Goal: Information Seeking & Learning: Learn about a topic

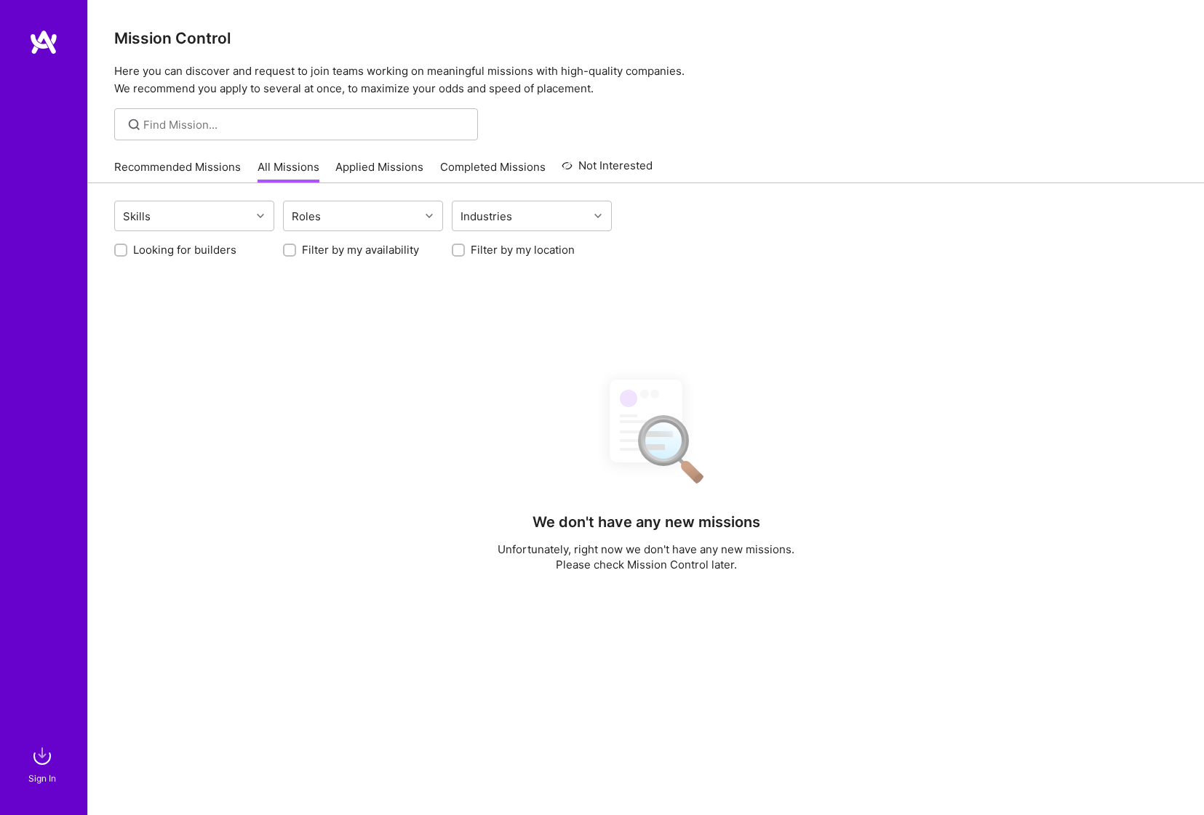
click at [461, 364] on div "Skills Roles Industries Looking for builders Filter by my availability Filter b…" at bounding box center [646, 609] width 1116 height 853
click at [258, 162] on link "All Missions" at bounding box center [289, 171] width 62 height 24
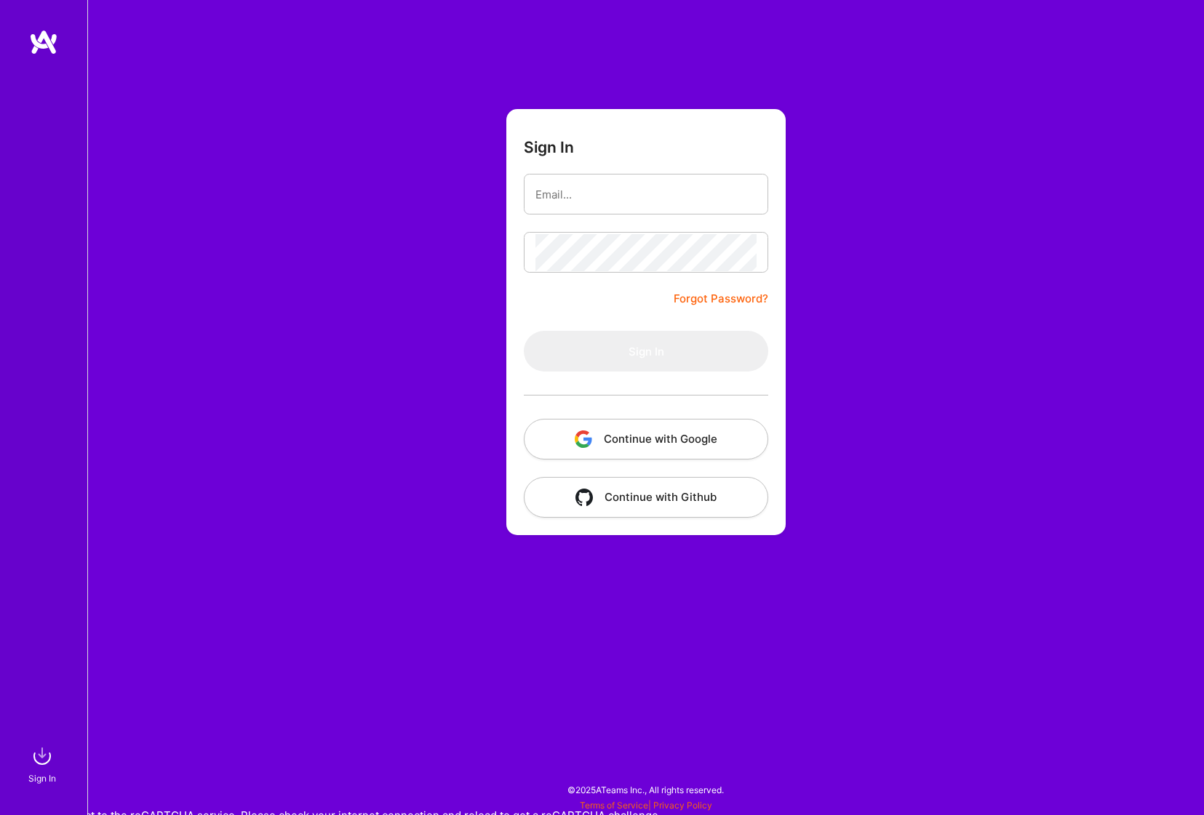
click at [247, 72] on div "Sign In Forgot Password? Sign In Continue with Google Continue with Github" at bounding box center [645, 407] width 1117 height 815
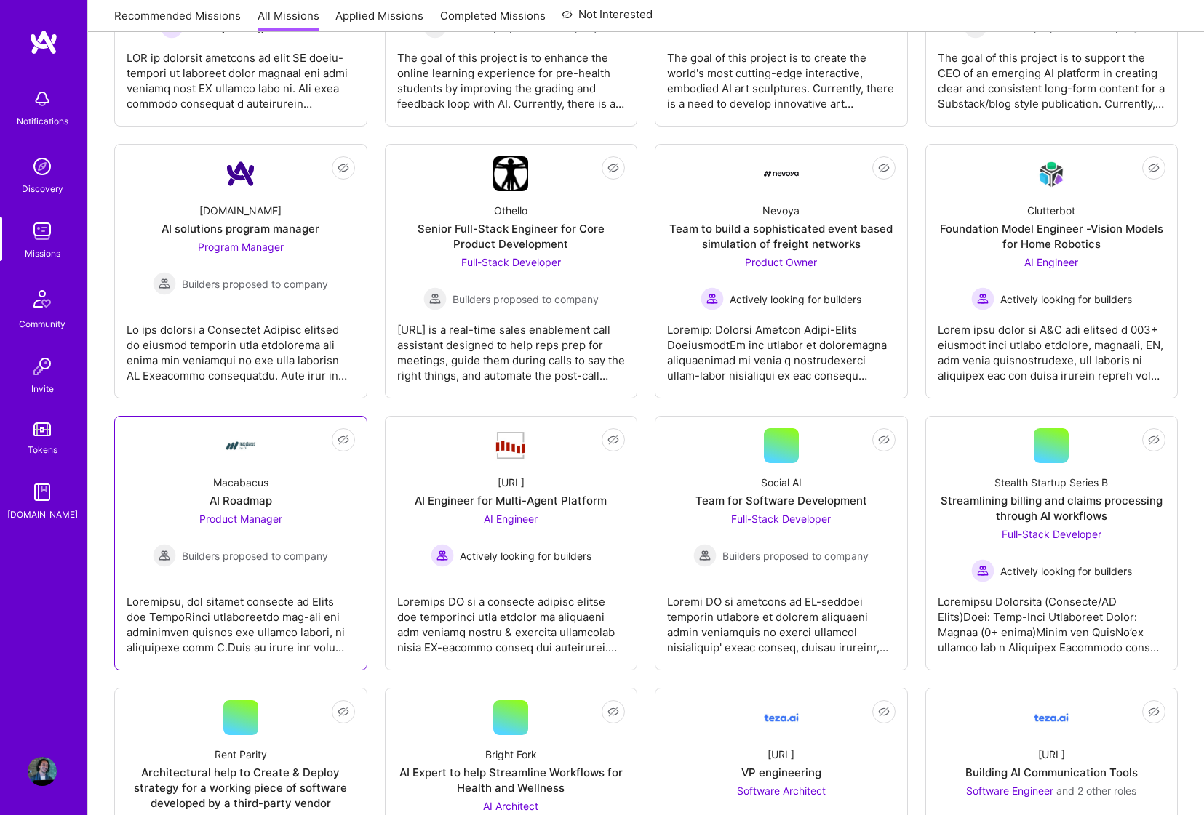
scroll to position [0, -1]
click at [169, 476] on div "Macabacus AI Roadmap Product Manager Builders proposed to company" at bounding box center [241, 515] width 228 height 104
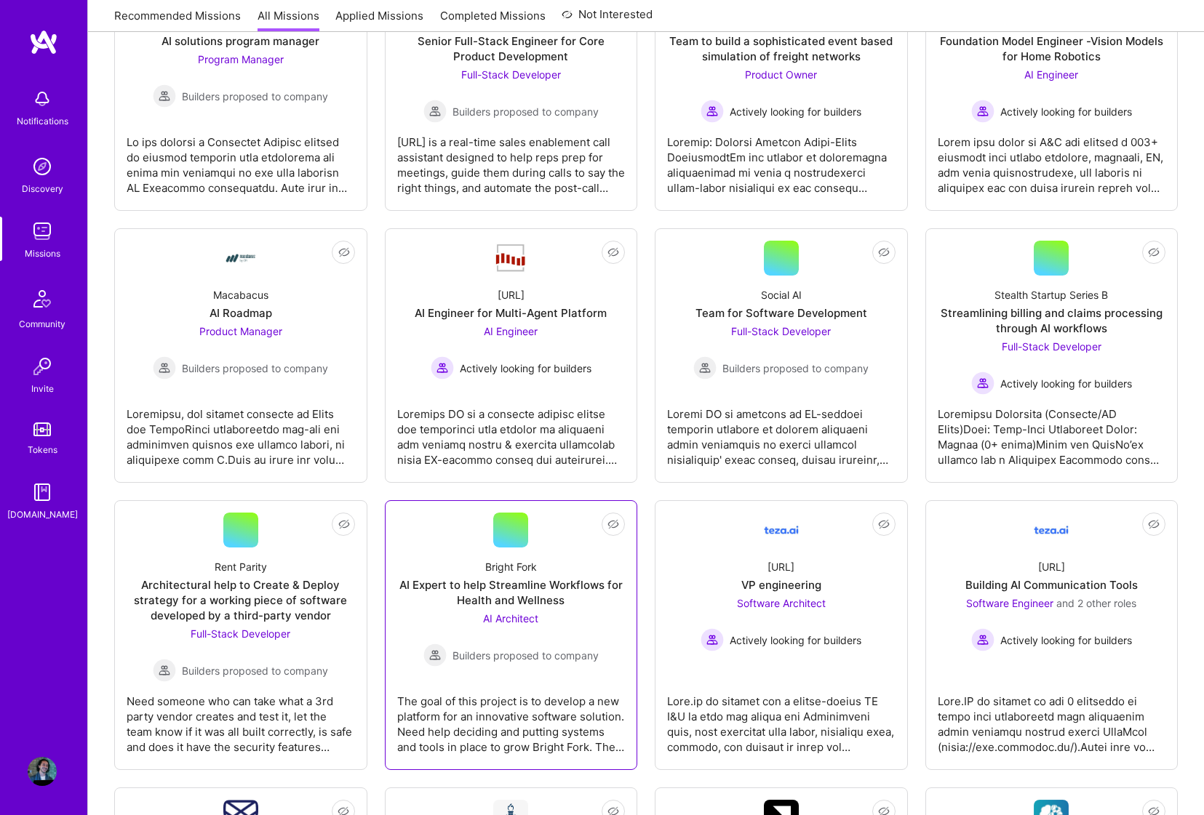
click at [445, 611] on div "AI Architect Builders proposed to company" at bounding box center [510, 639] width 175 height 56
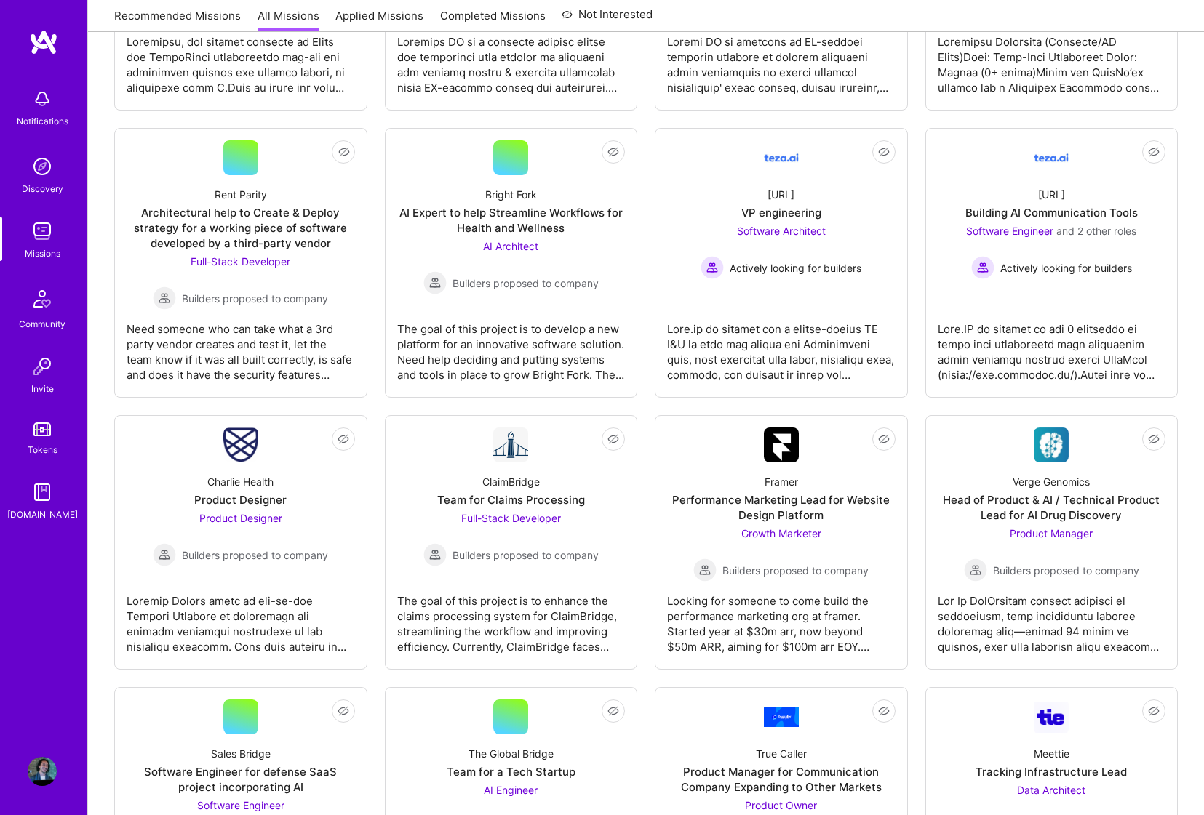
scroll to position [1496, 0]
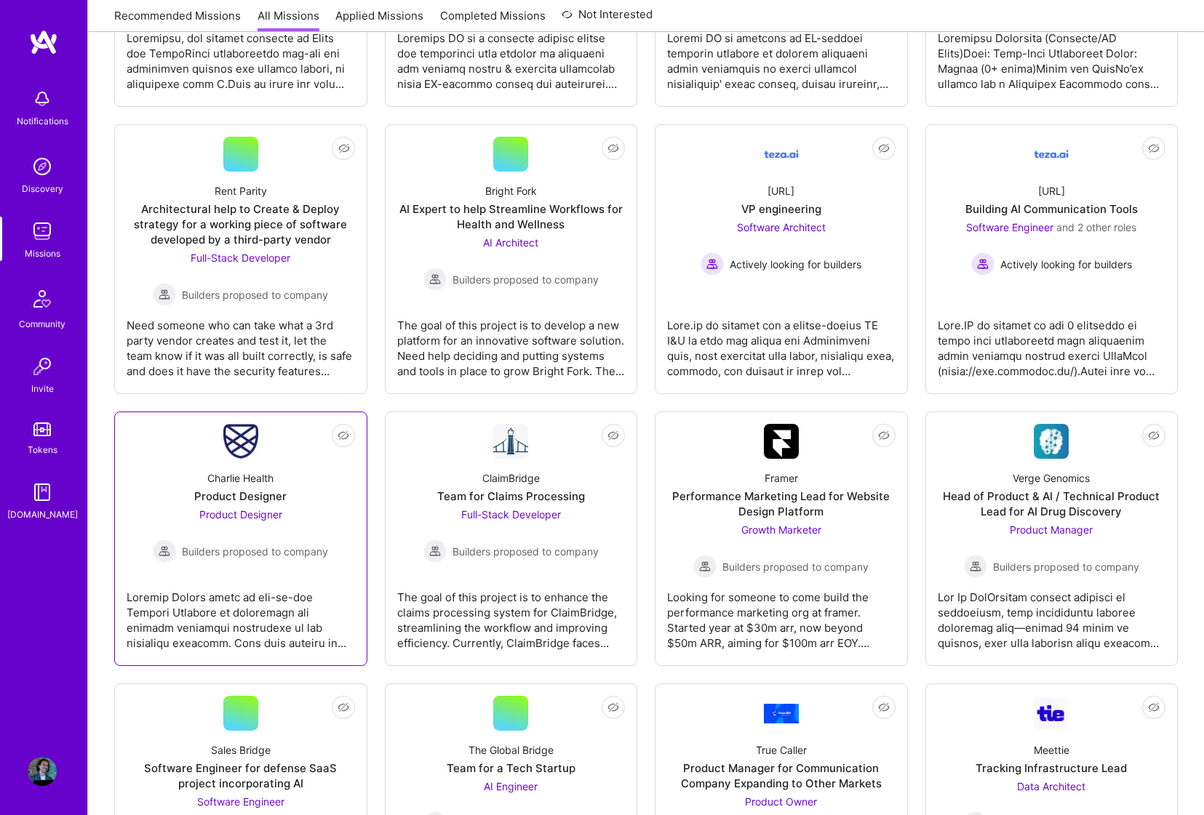
click at [313, 507] on div "Product Designer Builders proposed to company" at bounding box center [240, 535] width 175 height 56
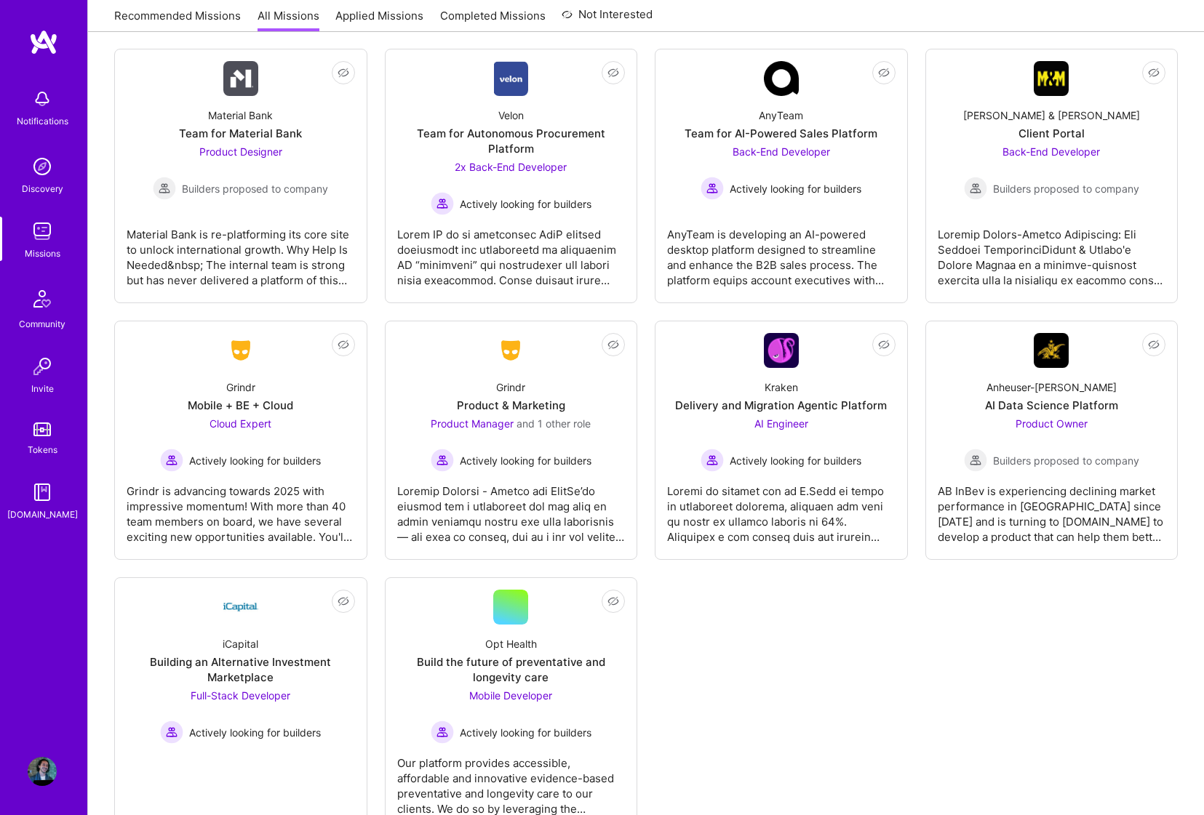
scroll to position [2694, 0]
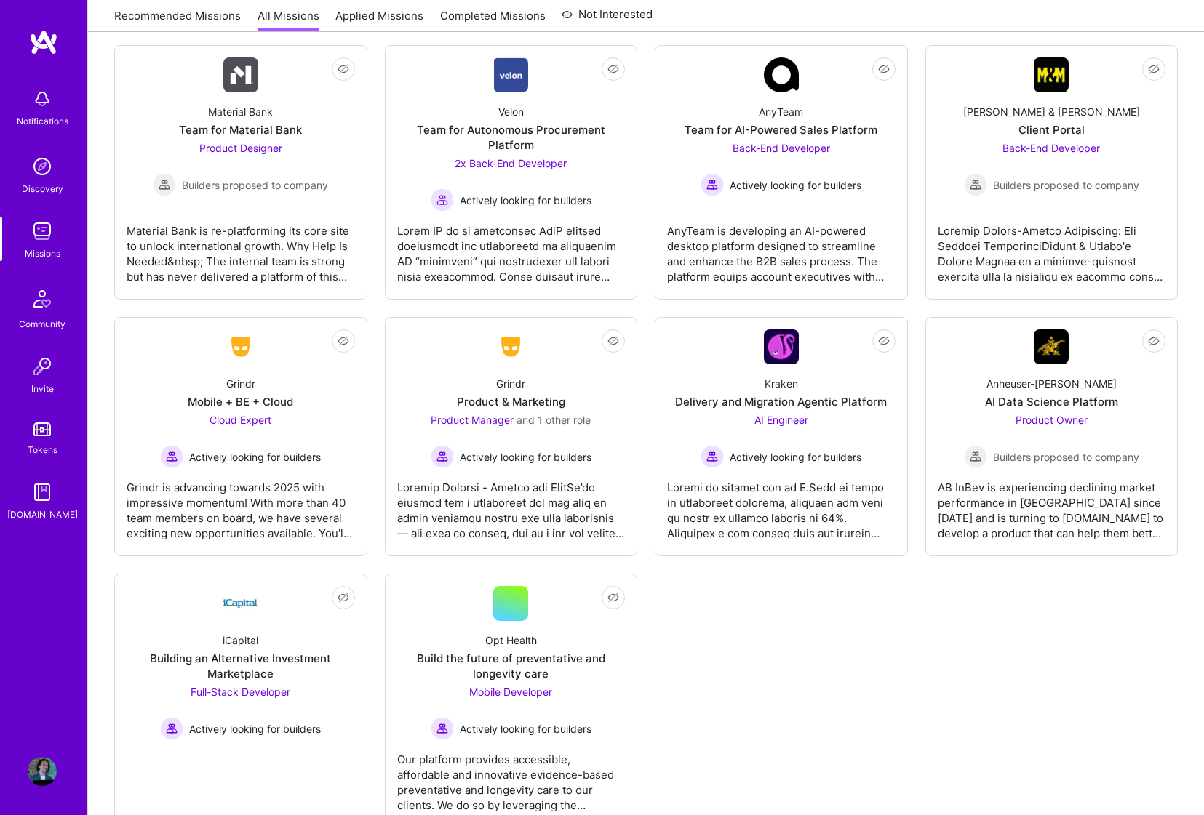
click at [1013, 468] on div "AB InBev is experiencing declining market performance in Rio de Janeiro since 2…" at bounding box center [1052, 504] width 228 height 73
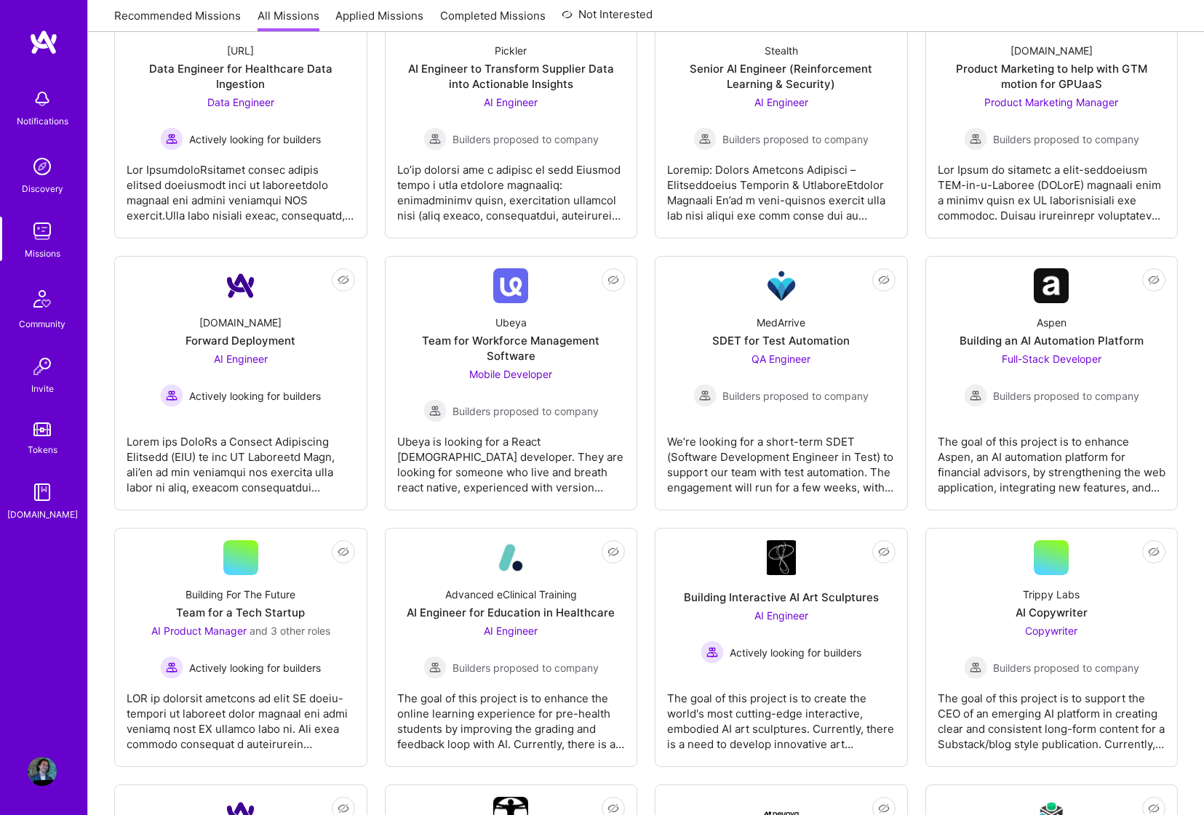
scroll to position [274, 0]
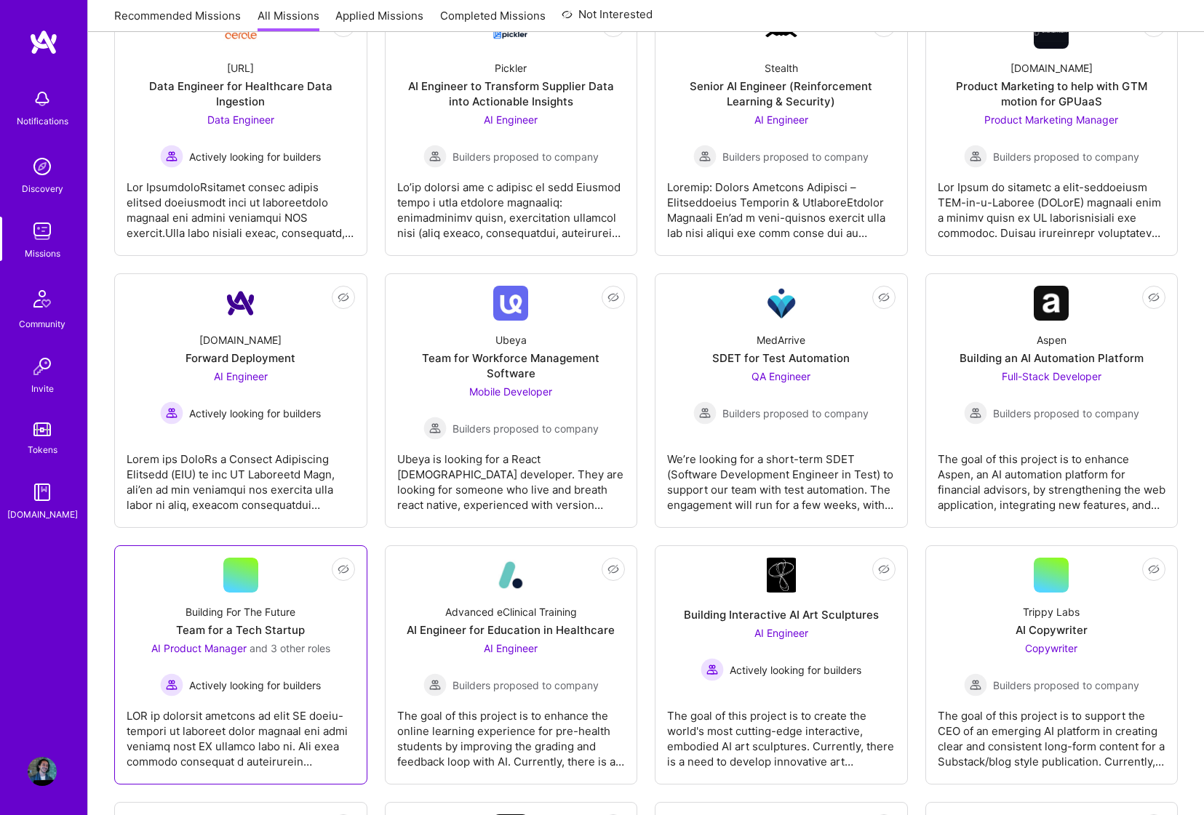
click at [328, 607] on div "Building For The Future Team for a Tech Startup AI Product Manager and 3 other …" at bounding box center [241, 645] width 228 height 104
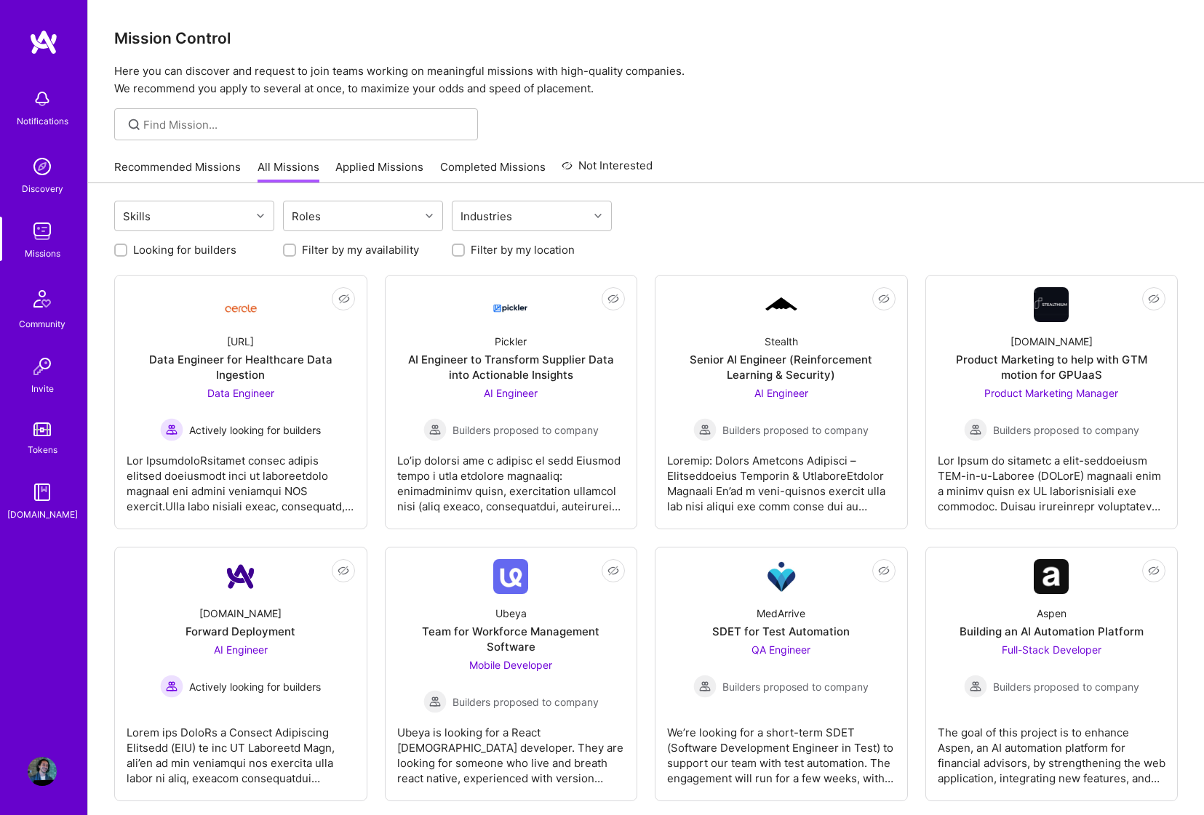
scroll to position [0, 0]
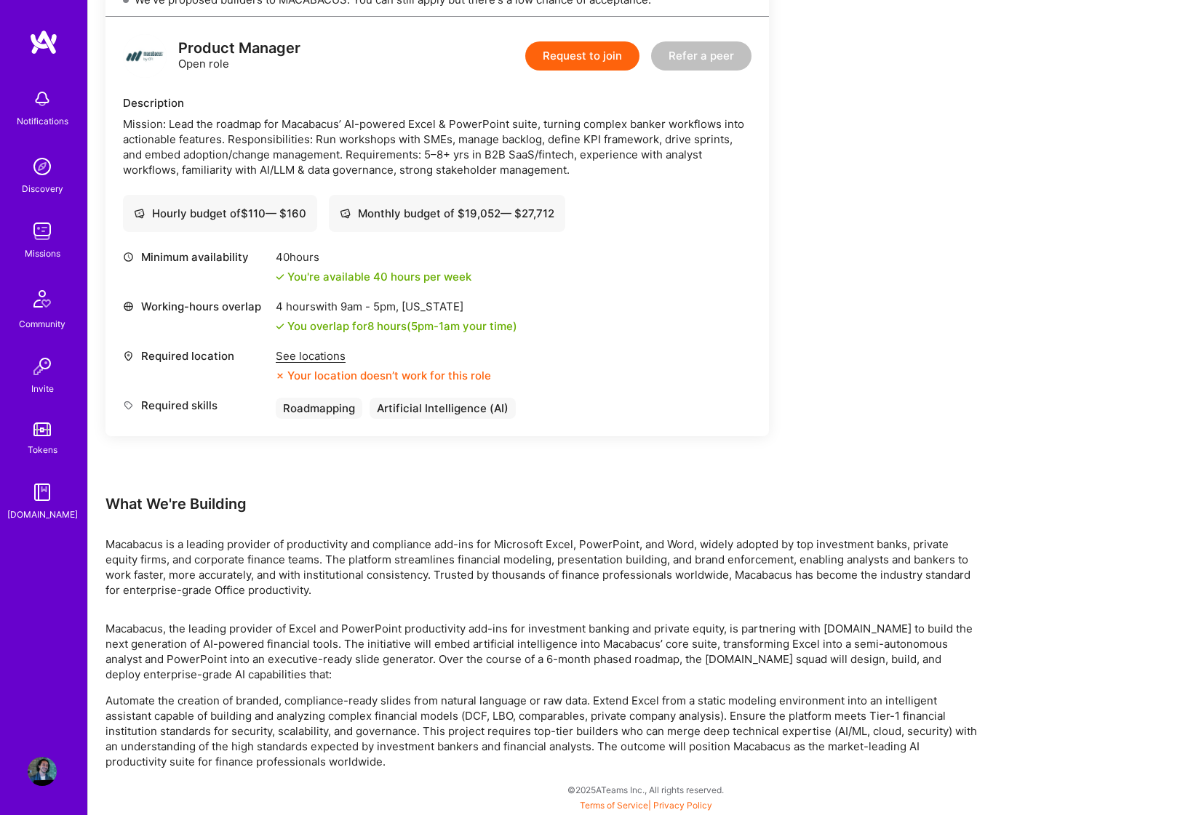
scroll to position [357, 0]
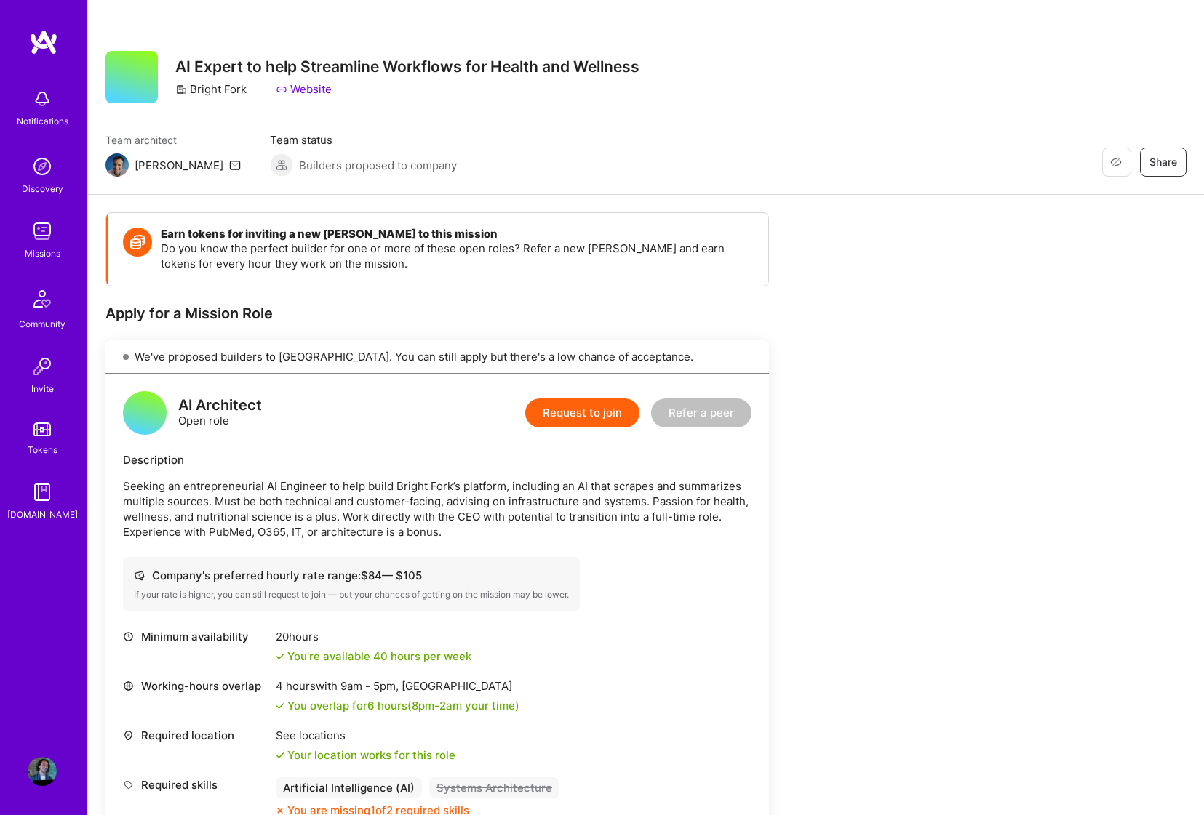
click at [789, 526] on div "Earn tokens for inviting a new [PERSON_NAME] to this mission Do you know the pe…" at bounding box center [541, 624] width 873 height 824
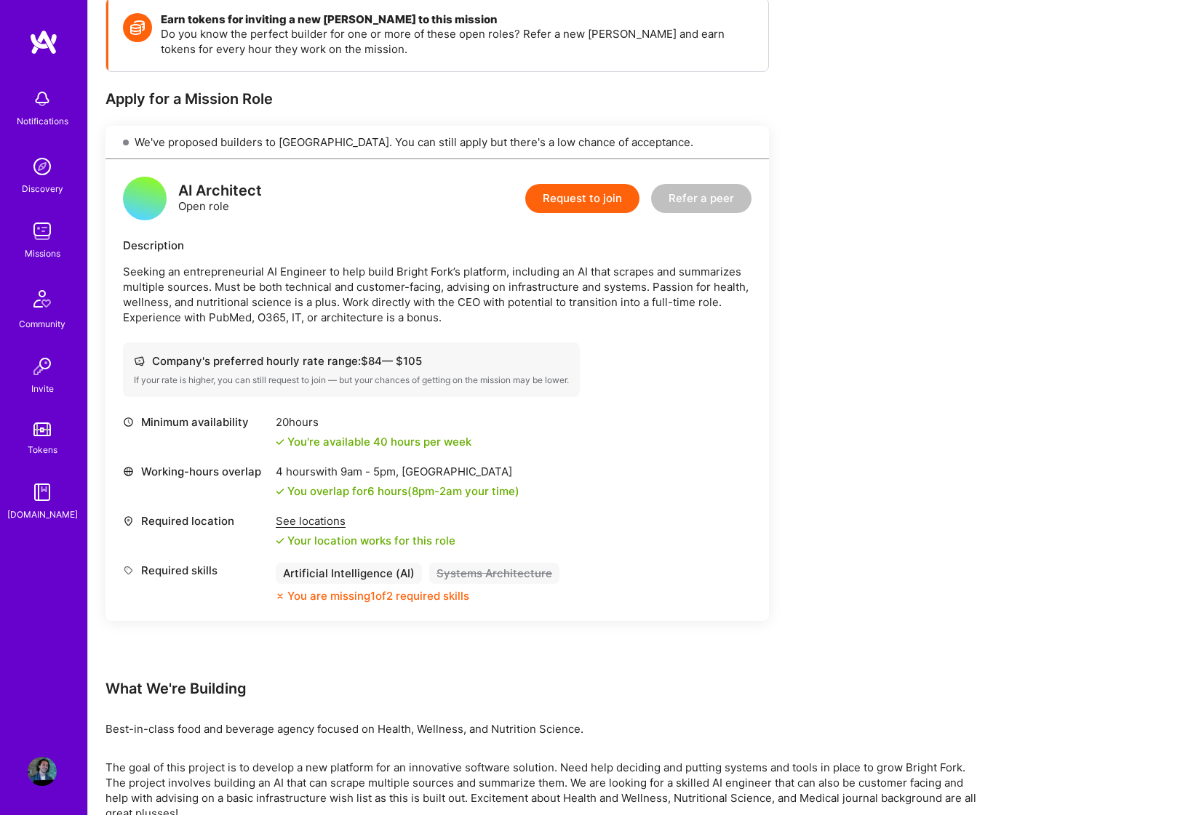
scroll to position [222, 0]
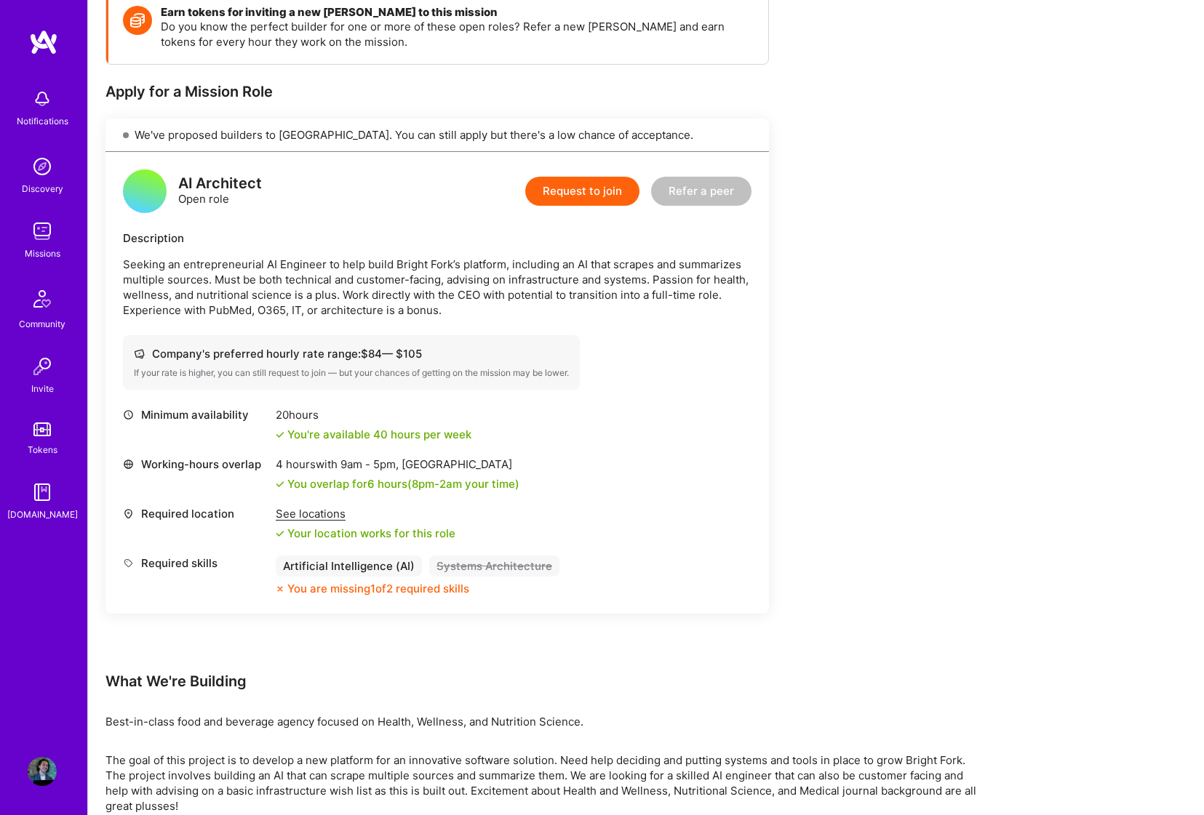
click at [827, 543] on div "Earn tokens for inviting a new A.Teamer to this mission Do you know the perfect…" at bounding box center [541, 403] width 873 height 824
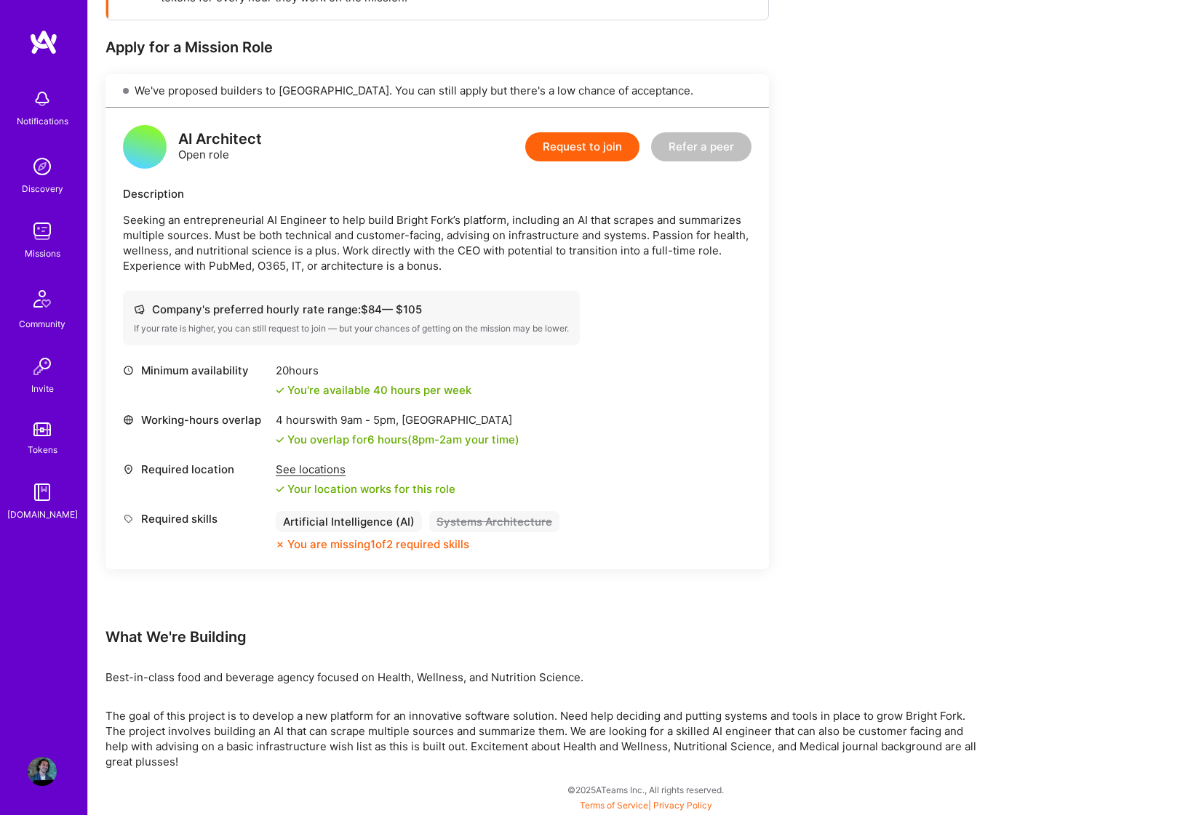
scroll to position [266, 0]
click at [706, 653] on div "Earn tokens for inviting a new A.Teamer to this mission Do you know the perfect…" at bounding box center [541, 358] width 873 height 824
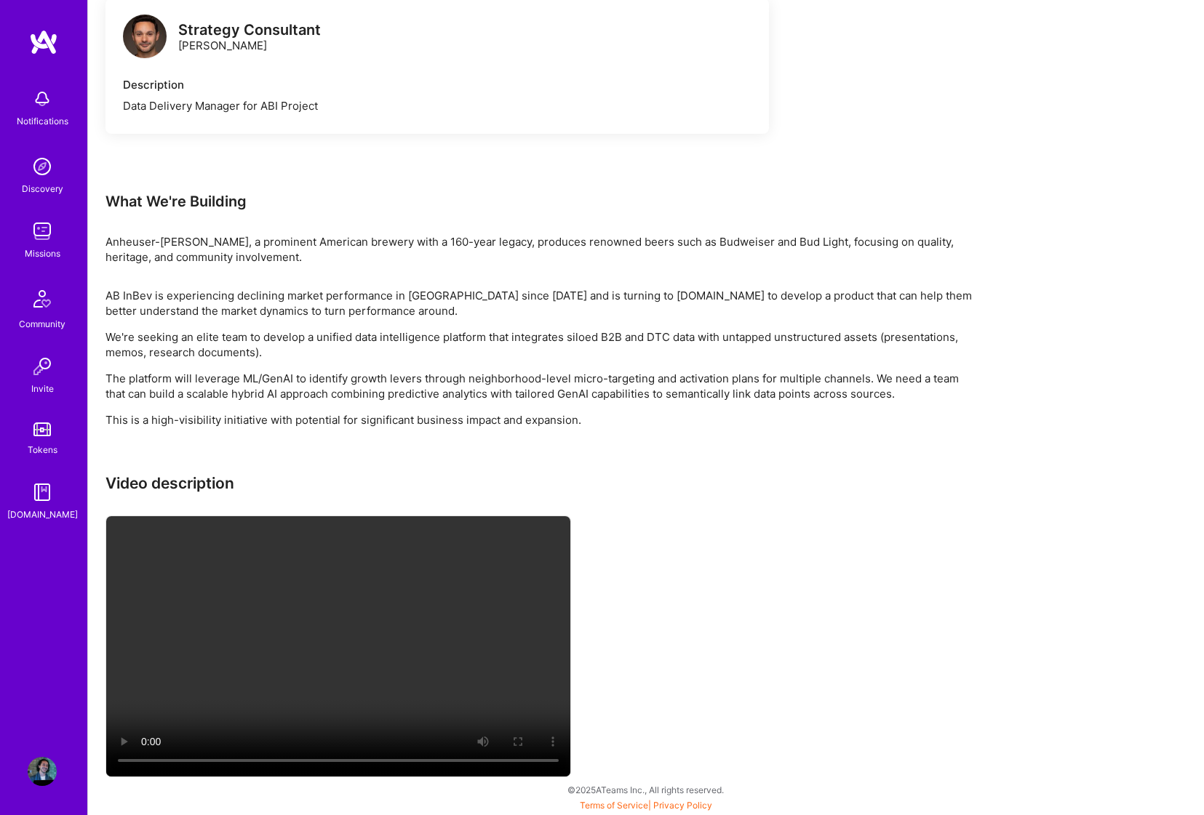
scroll to position [1290, 0]
click at [637, 654] on div "Video description" at bounding box center [541, 627] width 873 height 306
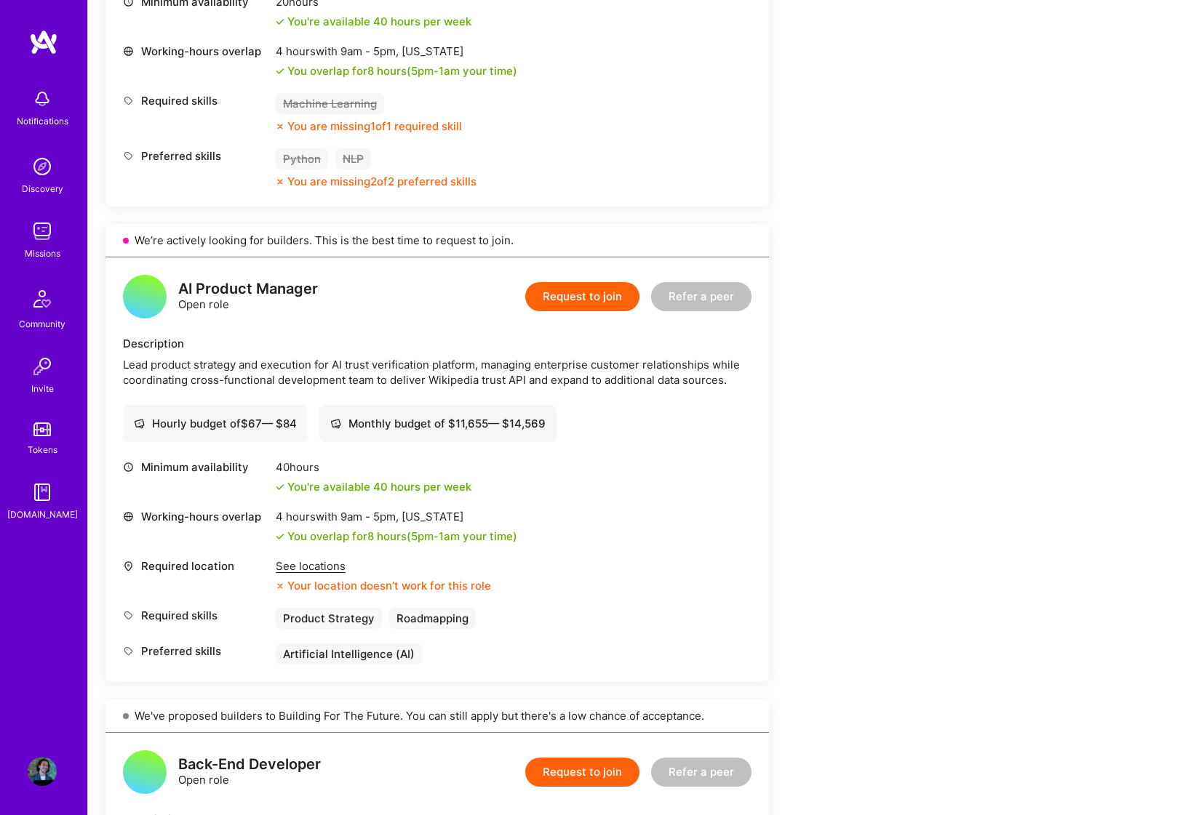
scroll to position [1265, 0]
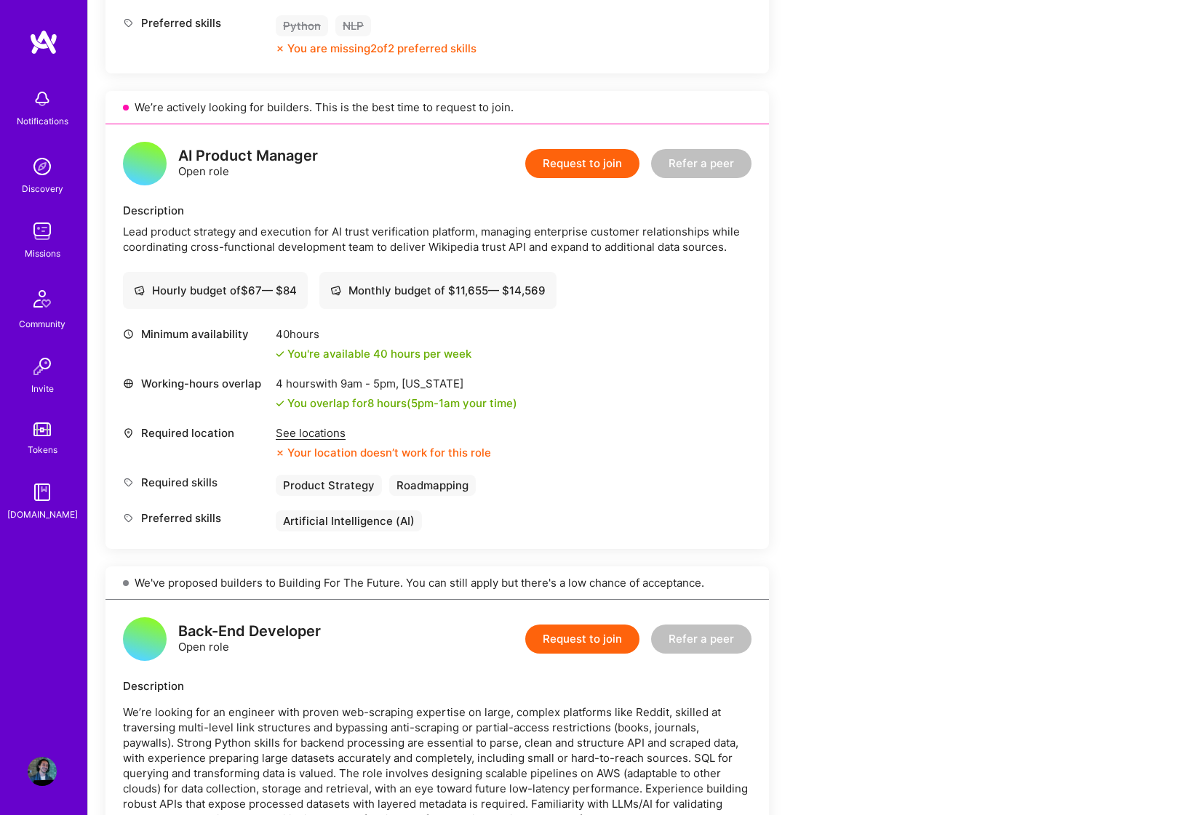
click at [311, 439] on div "See locations" at bounding box center [383, 433] width 215 height 15
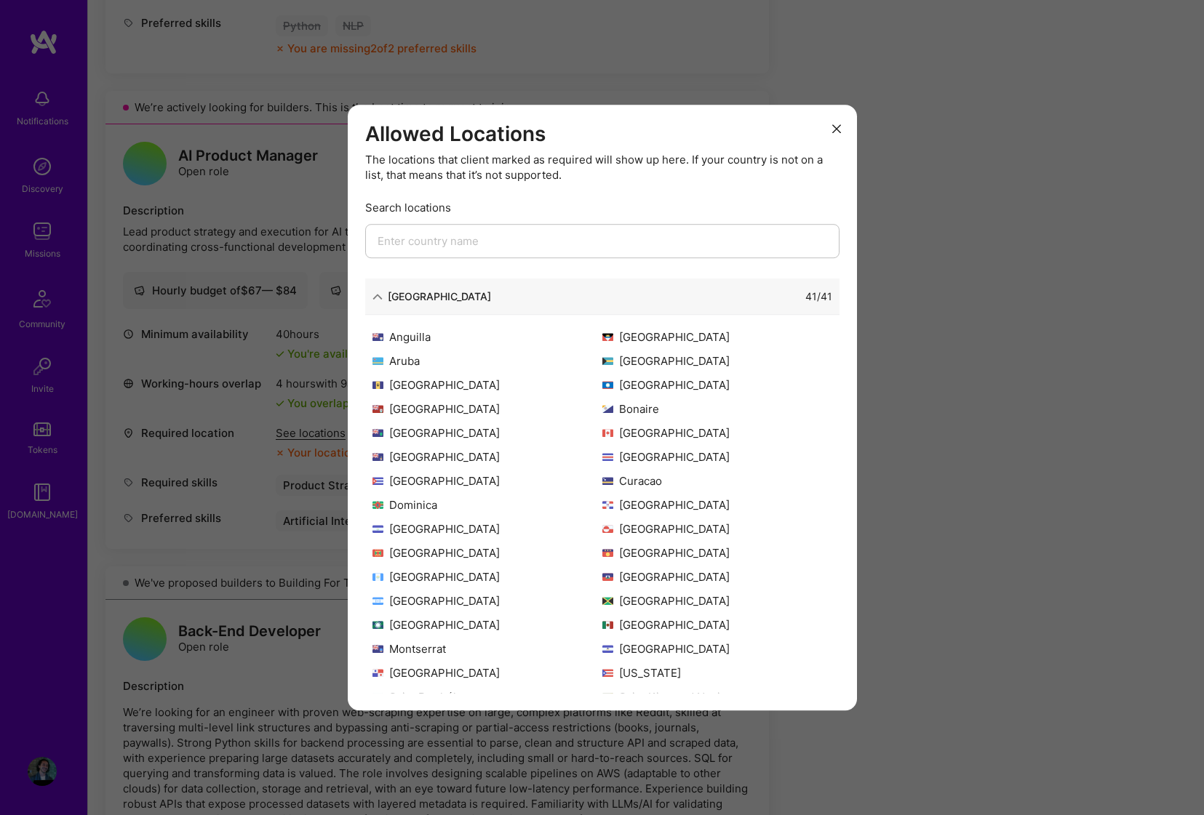
scroll to position [0, 0]
click at [231, 434] on div "Allowed Locations The locations that client marked as required will show up her…" at bounding box center [602, 407] width 1204 height 815
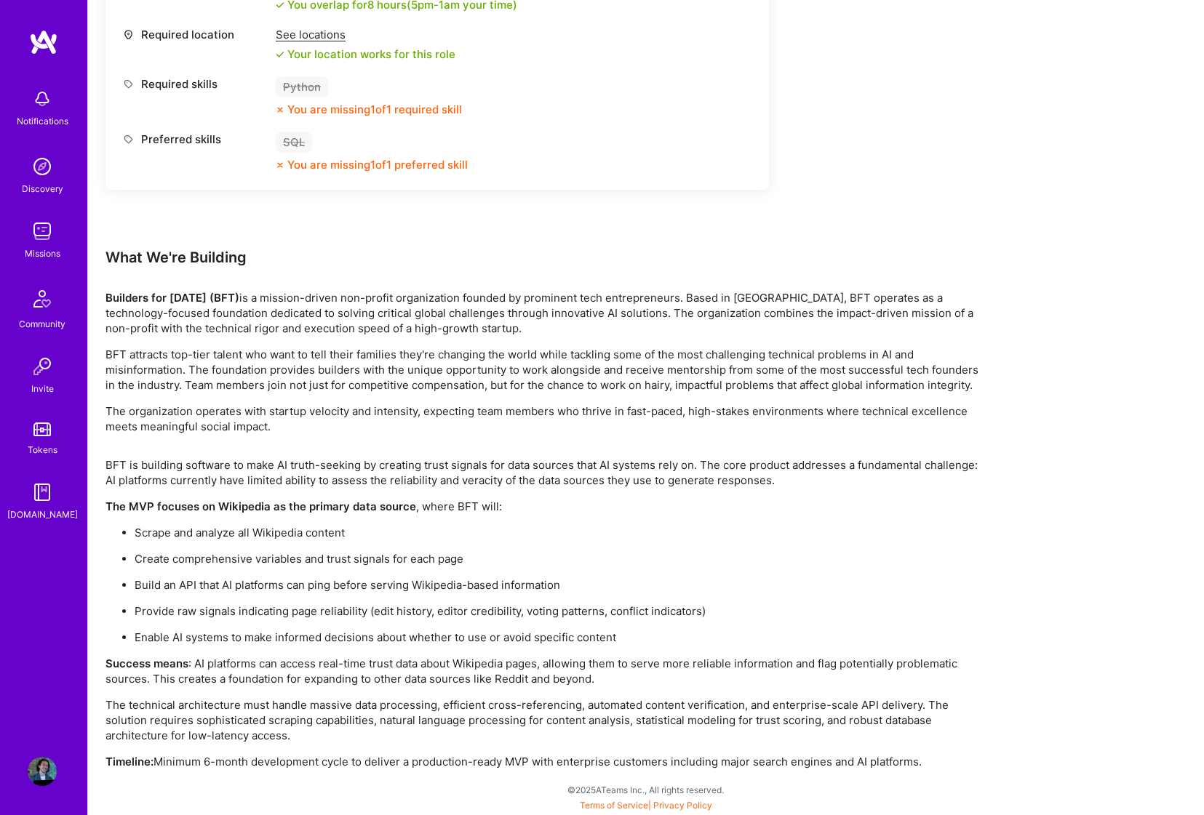
scroll to position [2236, 0]
click at [631, 551] on p "Create comprehensive variables and trust signals for each page" at bounding box center [557, 558] width 844 height 15
